Goal: Task Accomplishment & Management: Use online tool/utility

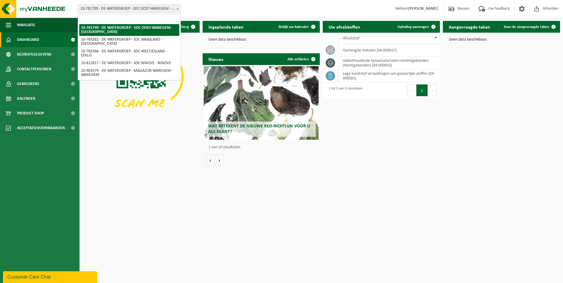
click at [179, 6] on span at bounding box center [178, 9] width 6 height 8
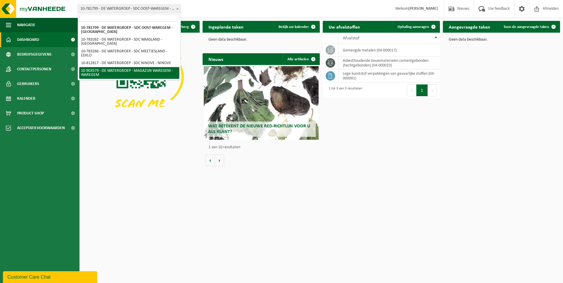
select select "121344"
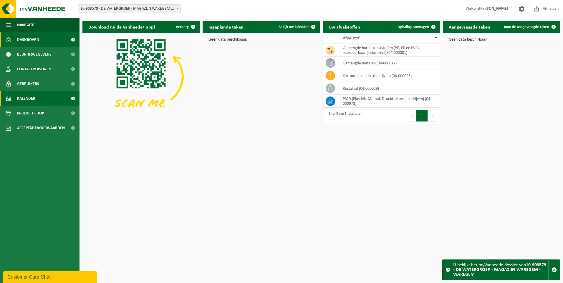
click at [71, 98] on span at bounding box center [72, 98] width 13 height 15
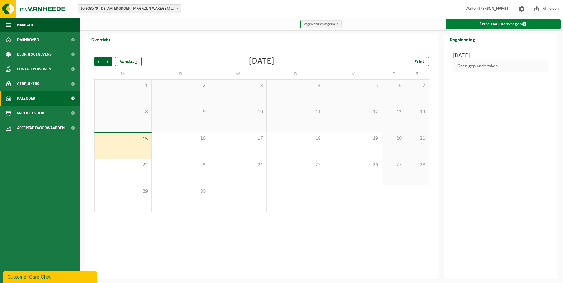
click at [500, 22] on link "Extra taak aanvragen" at bounding box center [503, 23] width 115 height 9
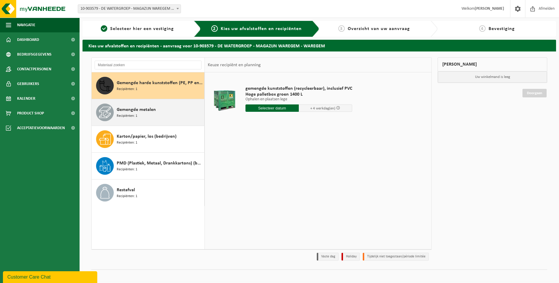
click at [149, 116] on div "Gemengde metalen Recipiënten: 1" at bounding box center [160, 113] width 86 height 18
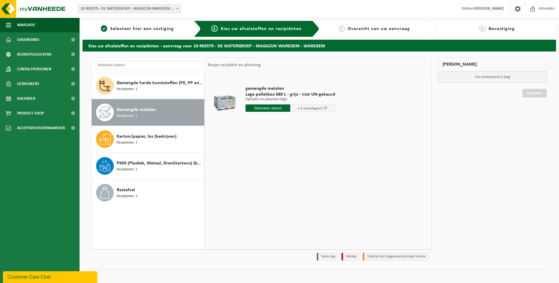
click at [276, 109] on input "text" at bounding box center [267, 108] width 45 height 7
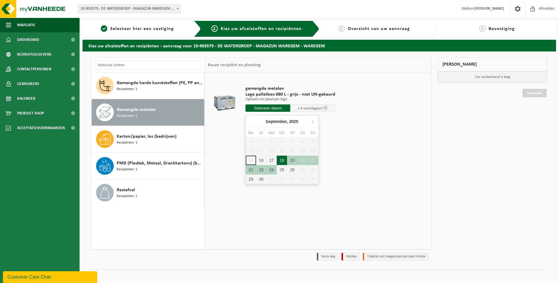
click at [281, 159] on div "18" at bounding box center [282, 160] width 10 height 9
type input "Van 2025-09-18"
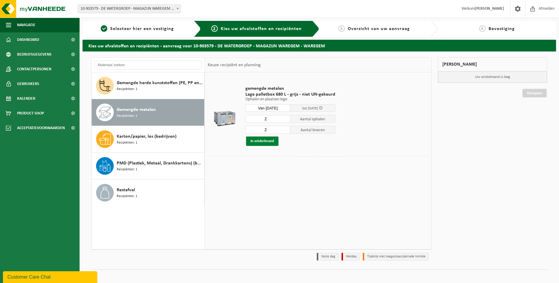
click at [262, 141] on button "In winkelmand" at bounding box center [262, 141] width 32 height 9
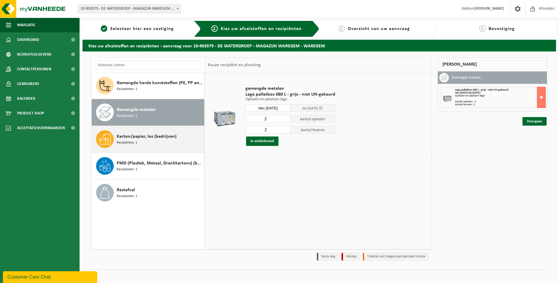
click at [132, 137] on span "Karton/papier, los (bedrijven)" at bounding box center [147, 136] width 60 height 7
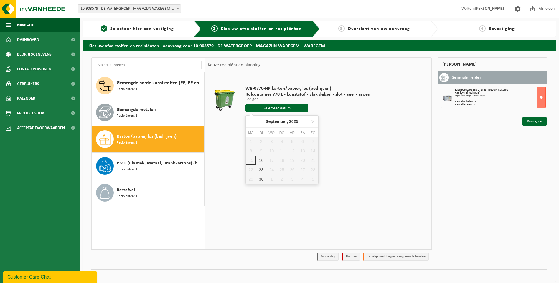
click at [281, 105] on input "text" at bounding box center [276, 108] width 62 height 7
click at [263, 161] on div "16" at bounding box center [261, 160] width 10 height 9
type input "Van 2025-09-16"
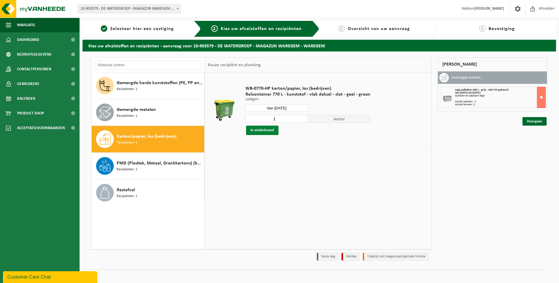
click at [256, 132] on button "In winkelmand" at bounding box center [262, 130] width 32 height 9
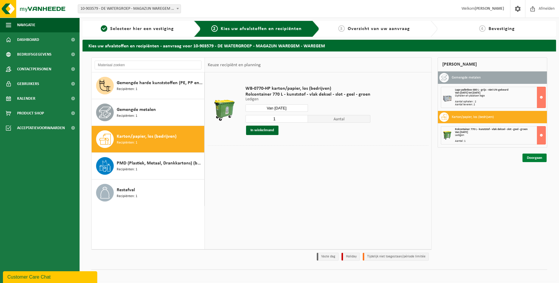
click at [535, 158] on link "Doorgaan" at bounding box center [534, 158] width 24 height 9
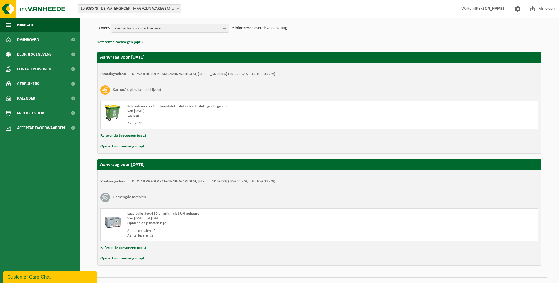
scroll to position [82, 0]
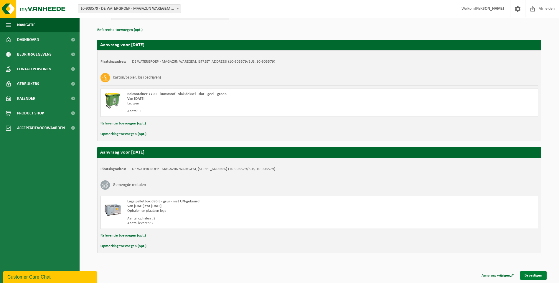
click at [532, 275] on link "Bevestigen" at bounding box center [533, 276] width 27 height 9
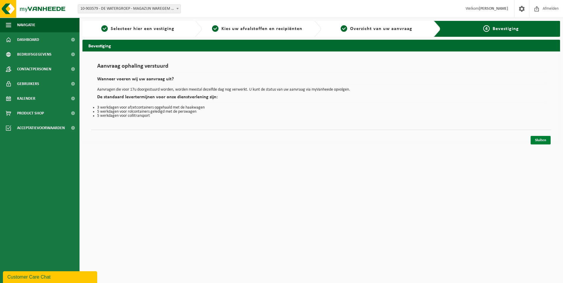
click at [539, 140] on link "Sluiten" at bounding box center [541, 140] width 20 height 9
